Goal: Task Accomplishment & Management: Manage account settings

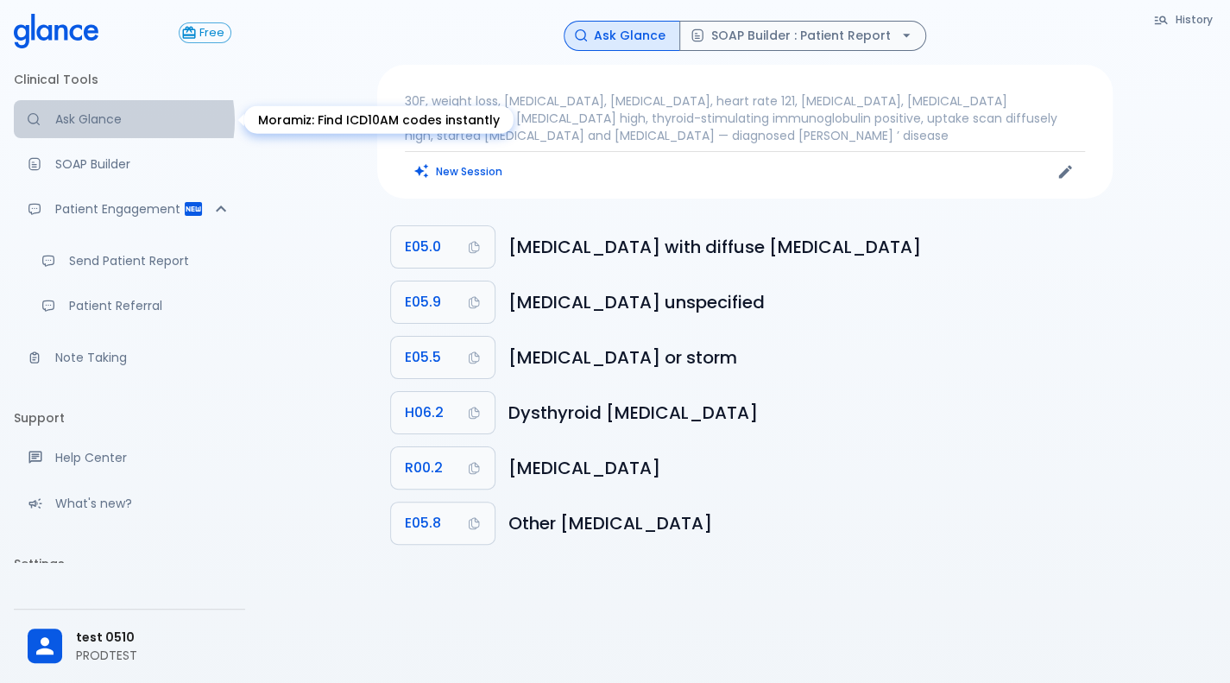
click at [117, 120] on p "Ask Glance" at bounding box center [143, 119] width 176 height 17
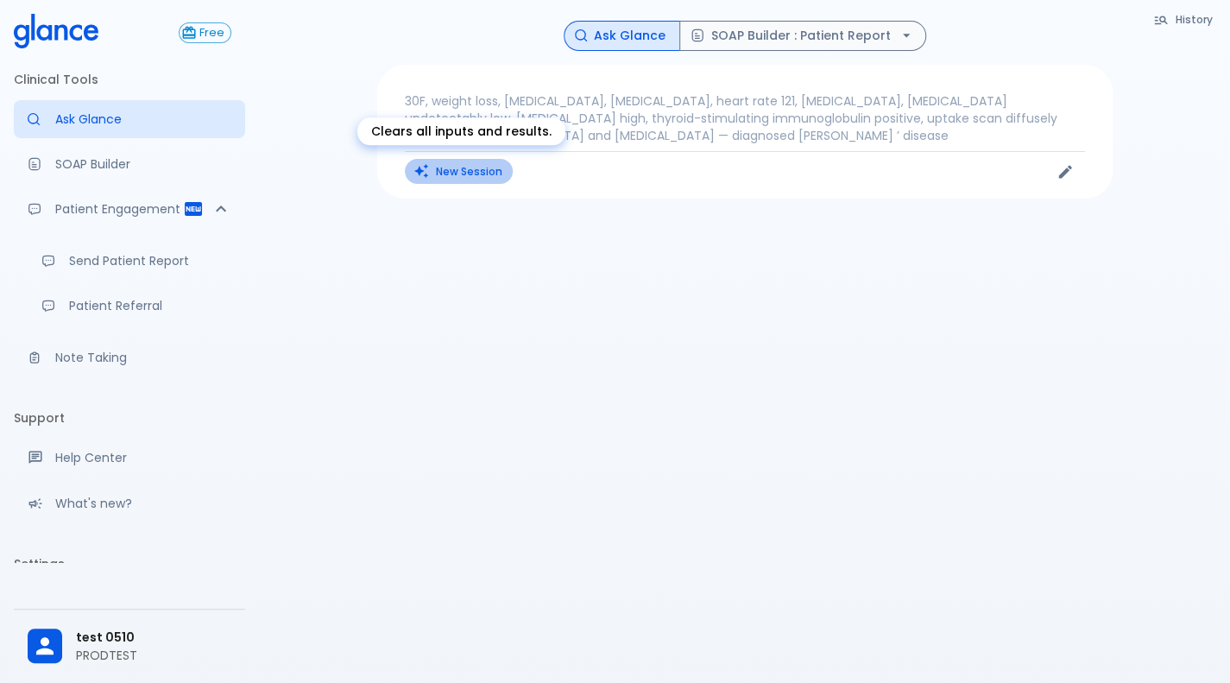
click at [452, 166] on button "New Session" at bounding box center [459, 171] width 108 height 25
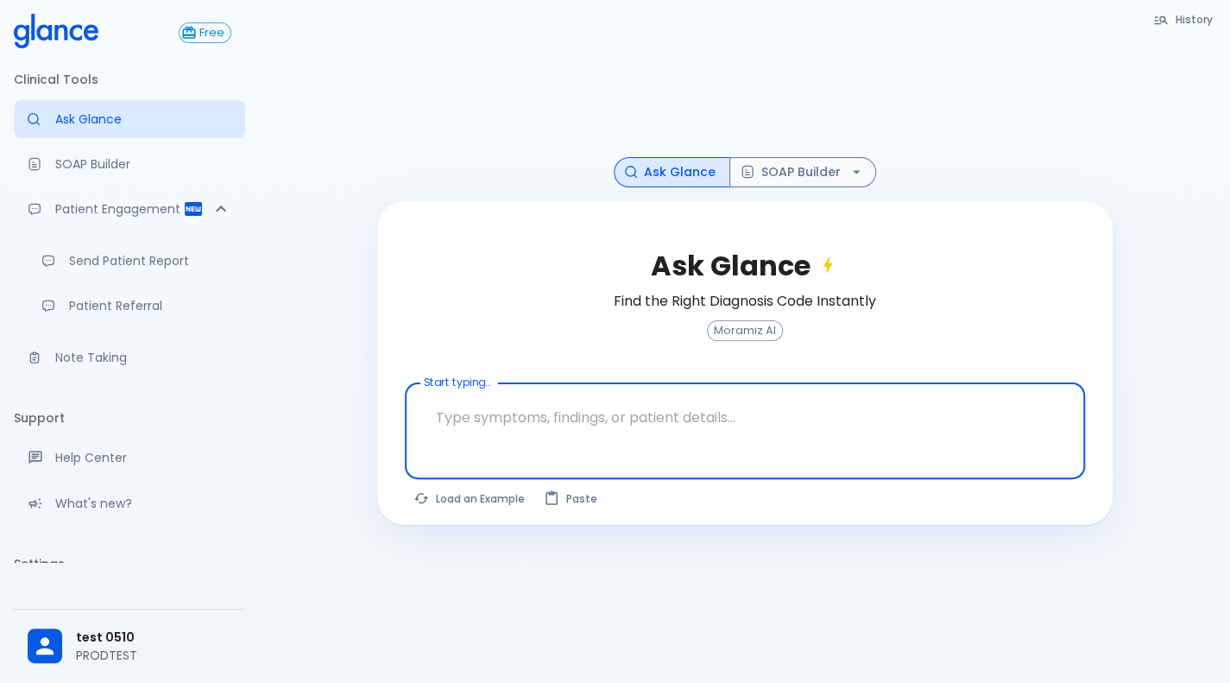
click at [95, 647] on p "PRODTEST" at bounding box center [153, 655] width 155 height 17
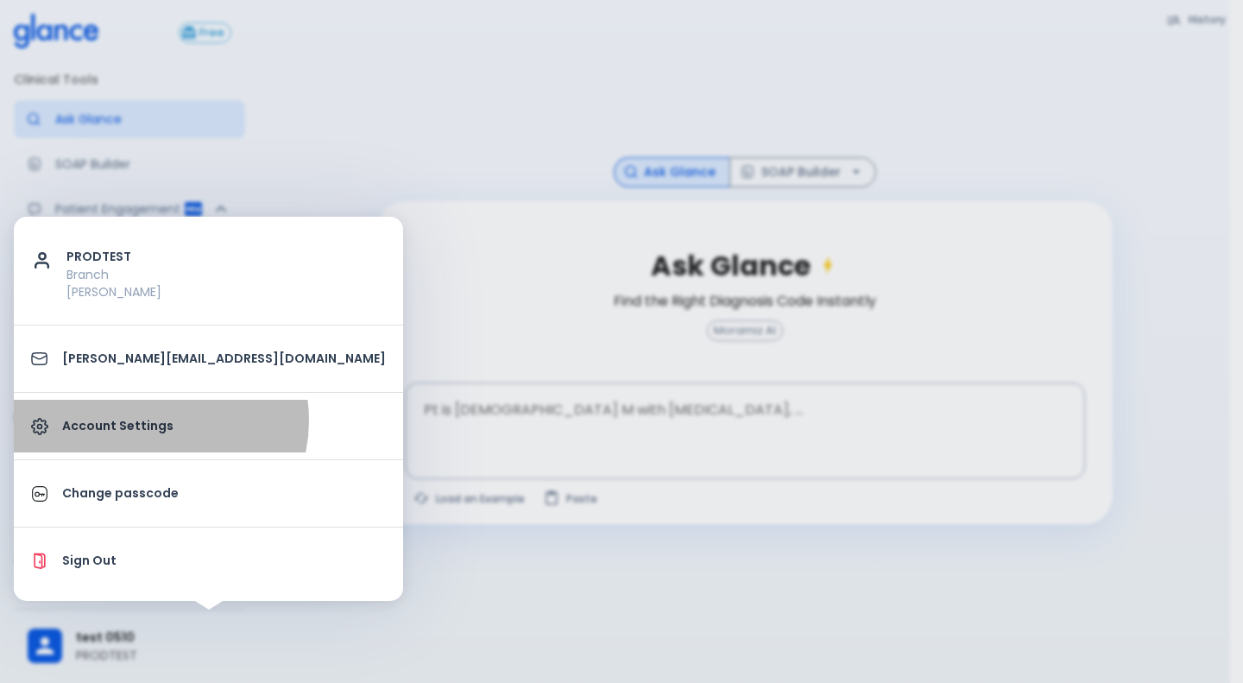
click at [154, 420] on p "Account Settings" at bounding box center [224, 426] width 324 height 18
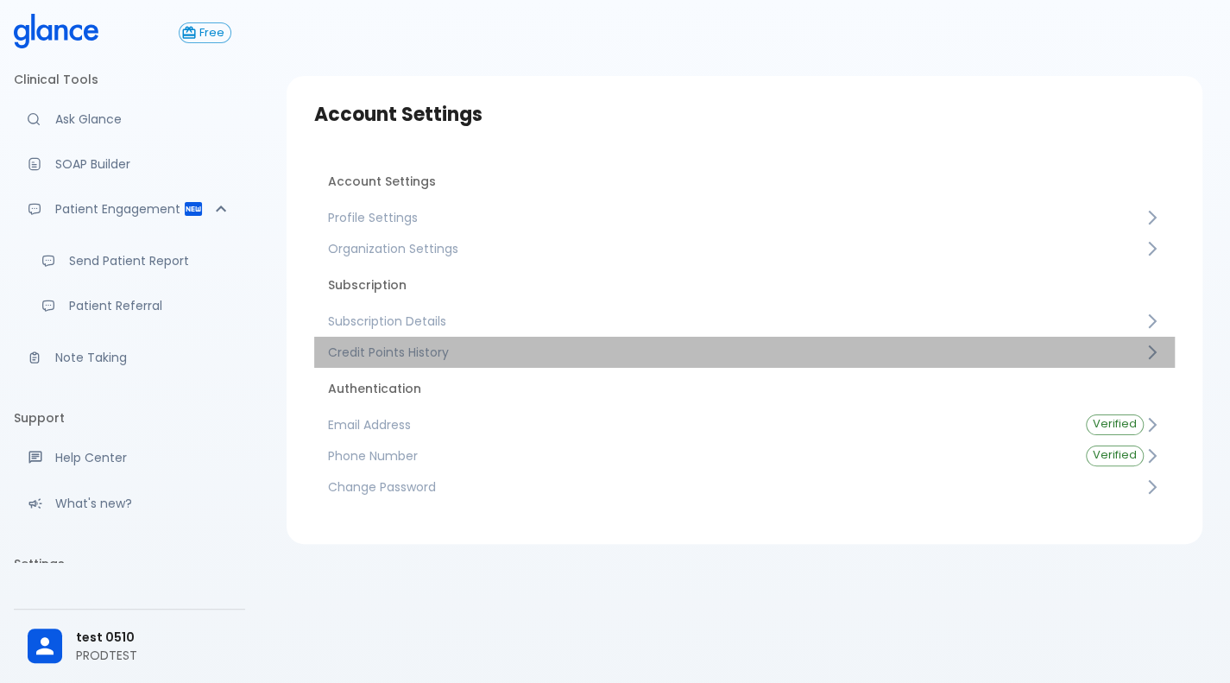
click at [608, 359] on span "Credit Points History" at bounding box center [736, 352] width 816 height 17
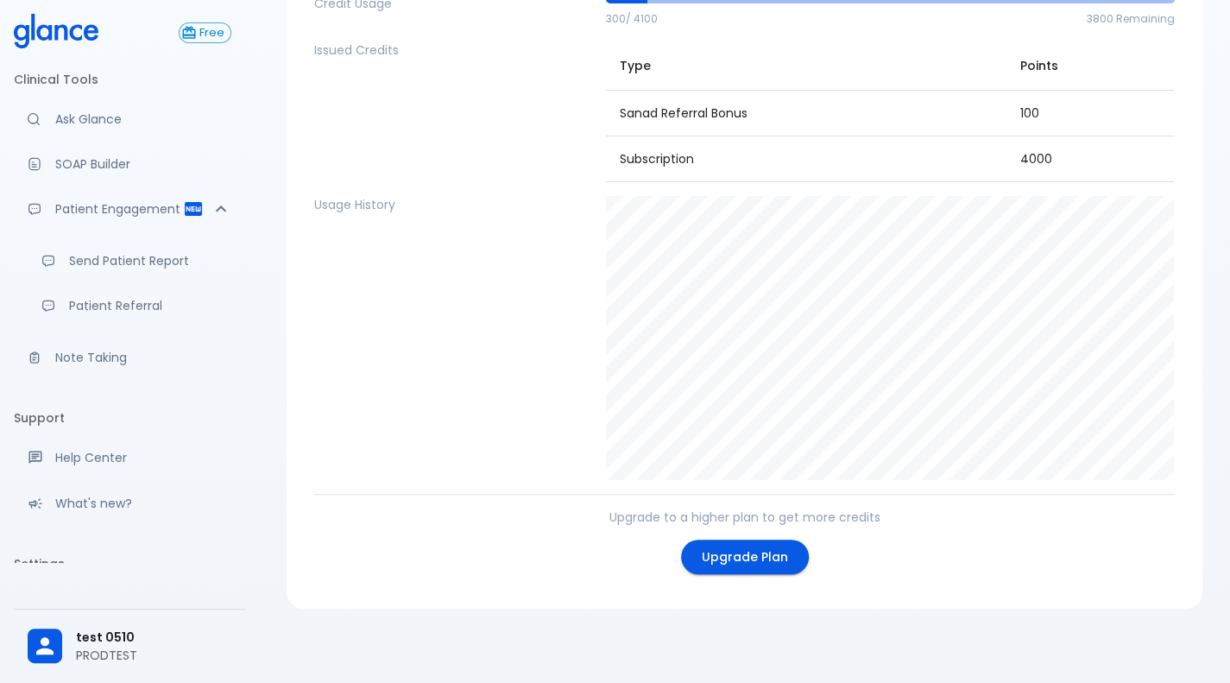
scroll to position [171, 0]
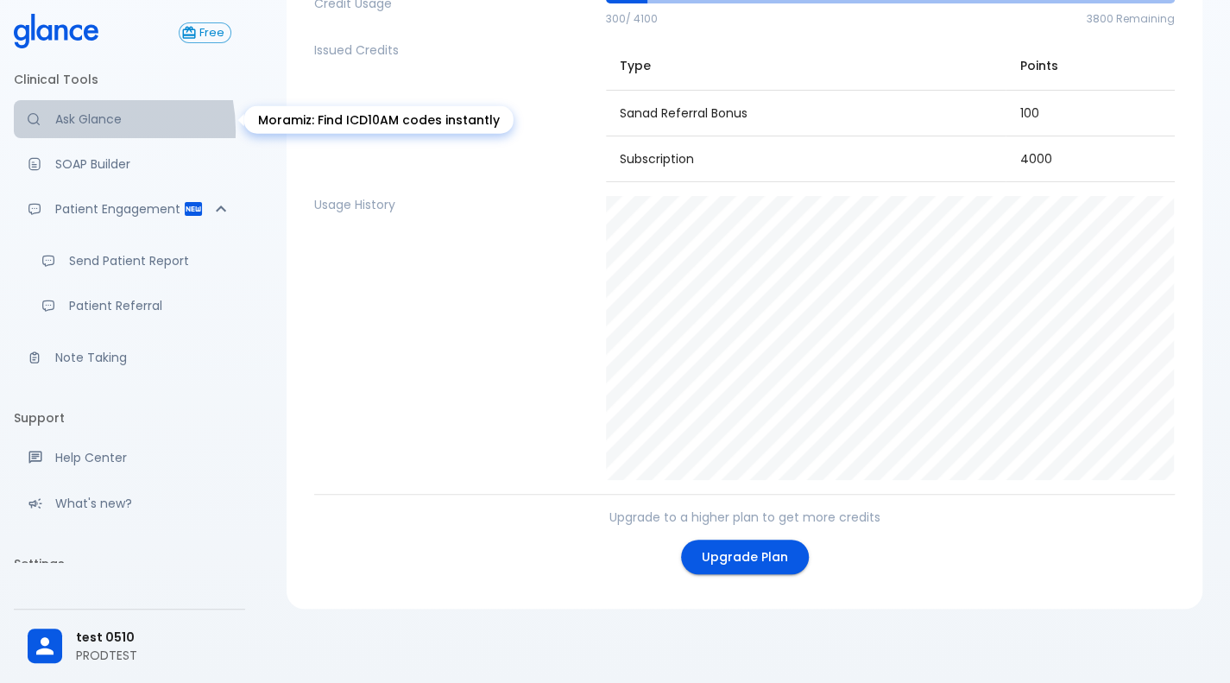
click at [69, 130] on link "Ask Glance" at bounding box center [129, 119] width 231 height 38
